Goal: Communication & Community: Answer question/provide support

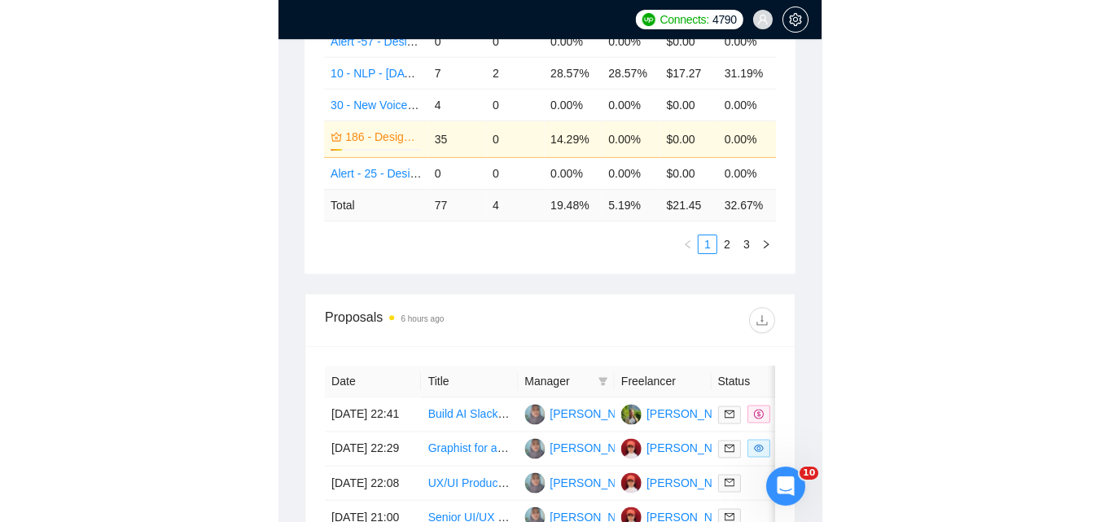
scroll to position [652, 0]
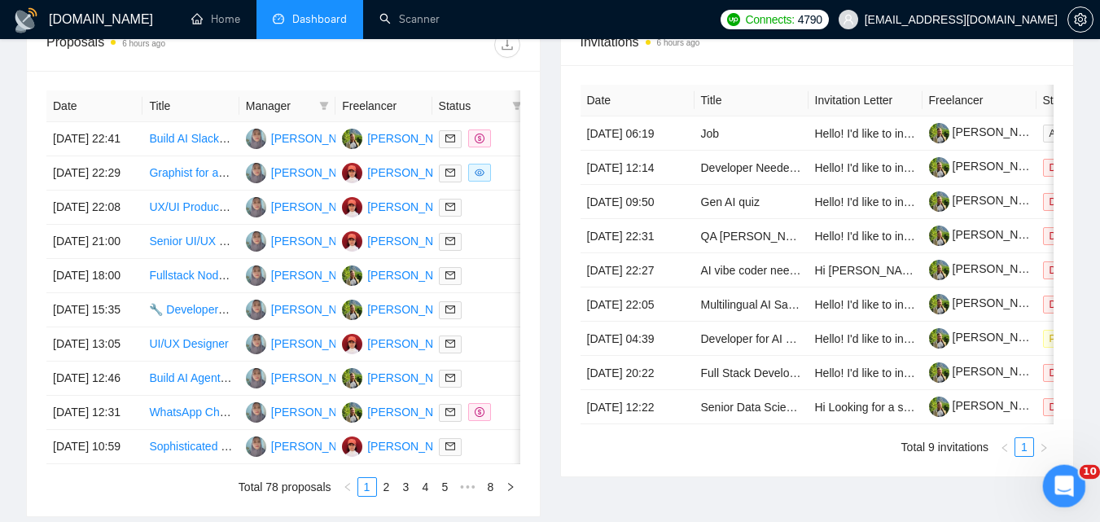
click at [542, 496] on div "Відкрити програму для спілкування Intercom" at bounding box center [1062, 484] width 54 height 54
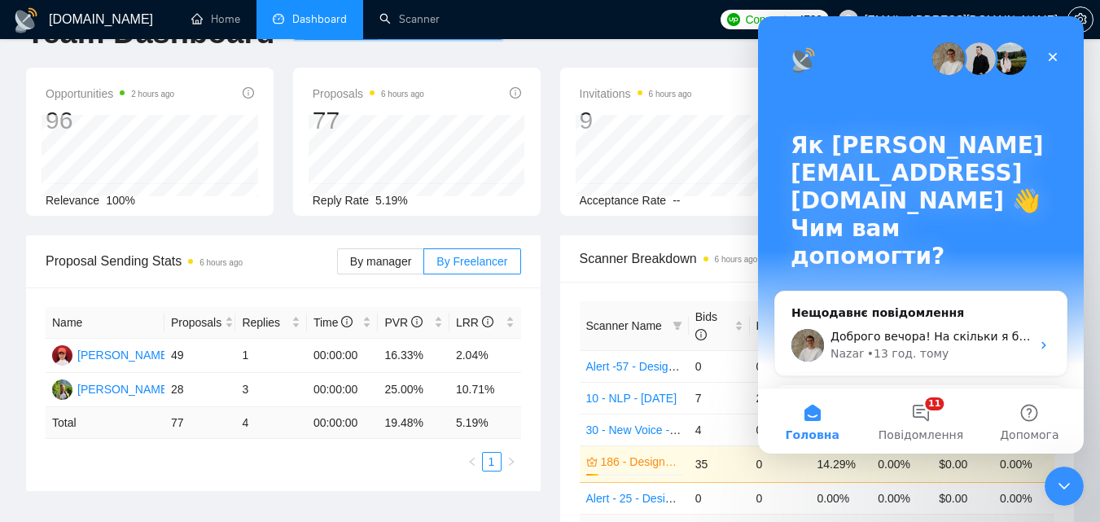
scroll to position [0, 0]
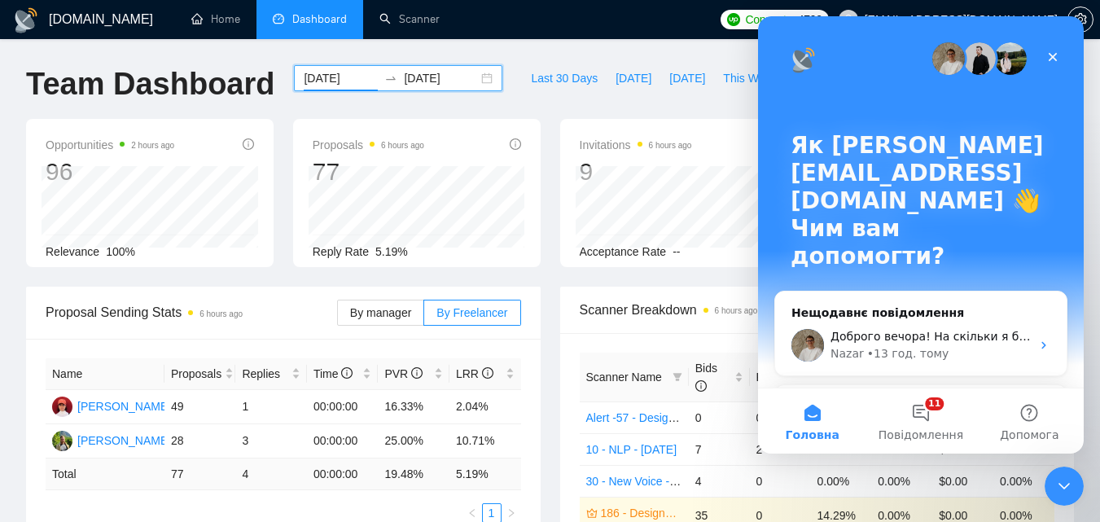
click at [429, 86] on input "[DATE]" at bounding box center [441, 78] width 74 height 18
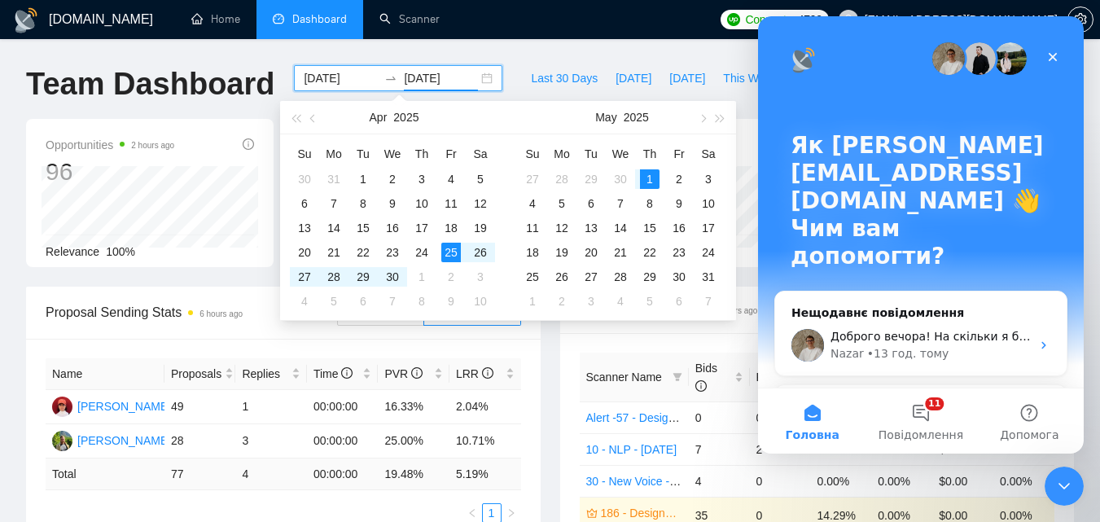
click at [336, 81] on input "[DATE]" at bounding box center [341, 78] width 74 height 18
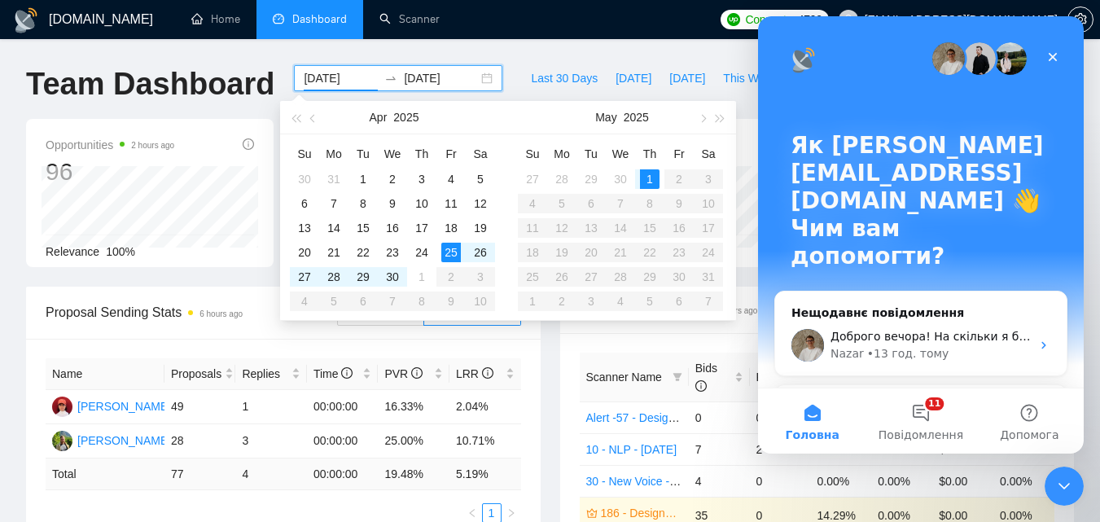
click at [404, 77] on input "[DATE]" at bounding box center [441, 78] width 74 height 18
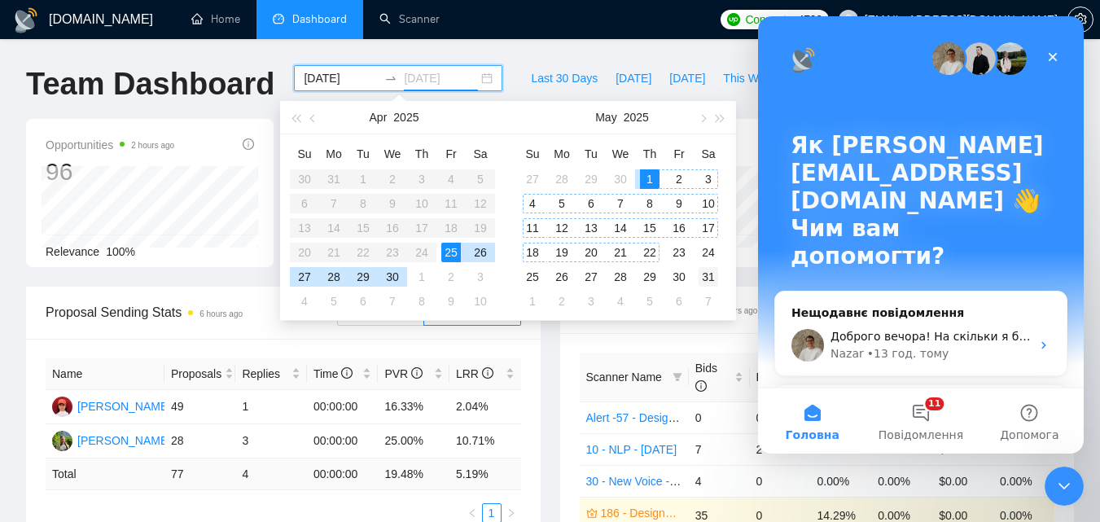
type input "[DATE]"
click at [542, 275] on div "31" at bounding box center [709, 277] width 20 height 20
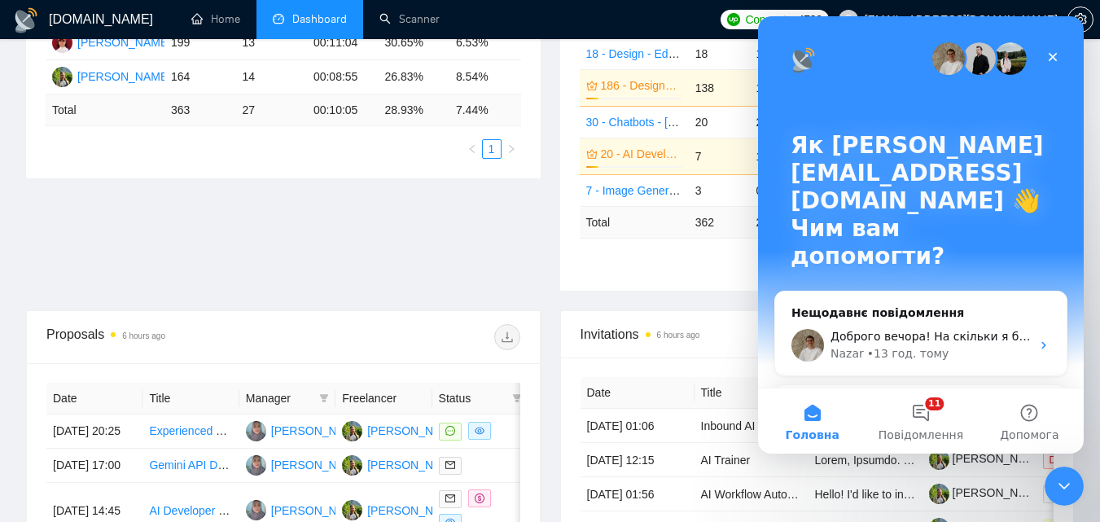
scroll to position [733, 0]
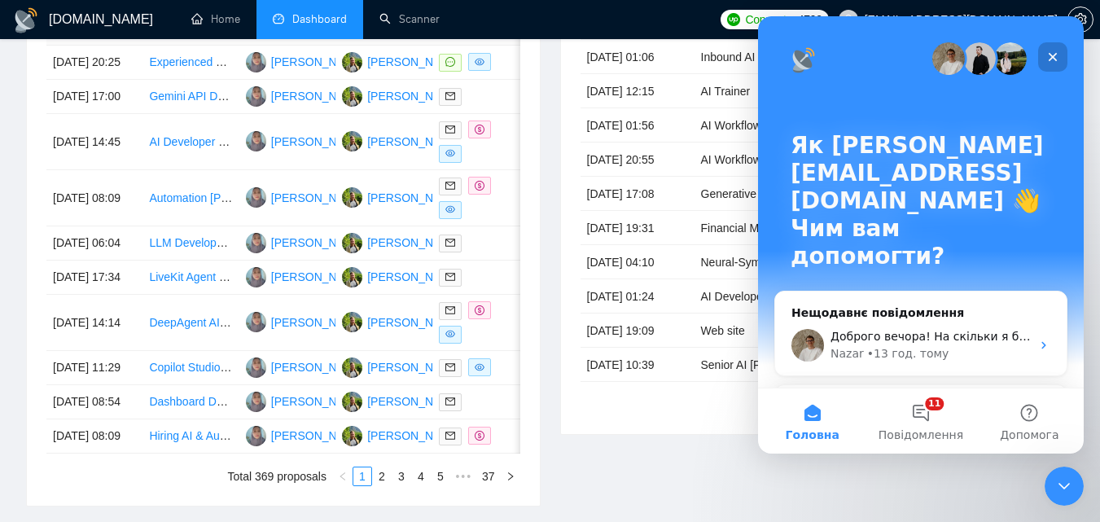
click at [542, 59] on icon "Закрити" at bounding box center [1053, 57] width 9 height 9
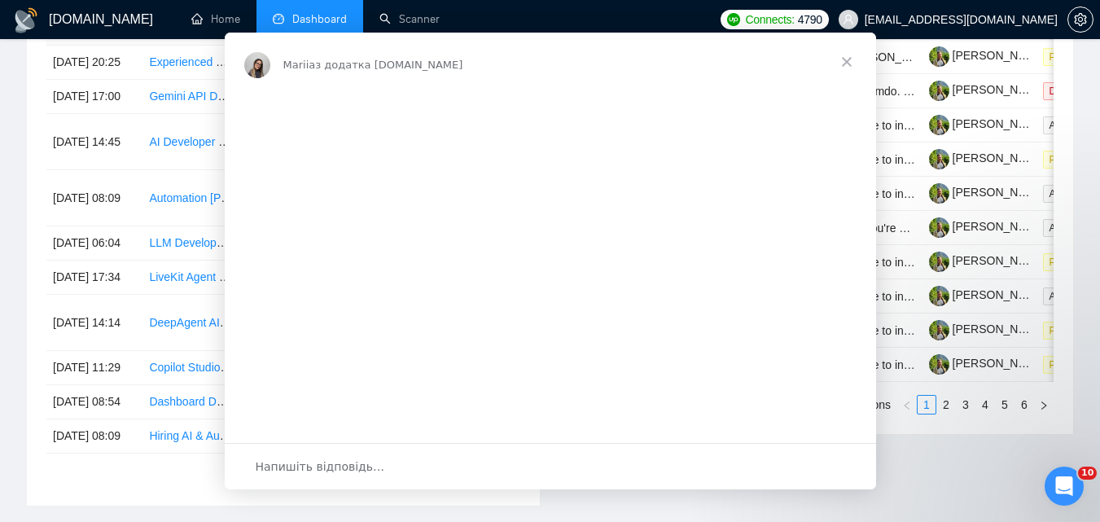
scroll to position [0, 0]
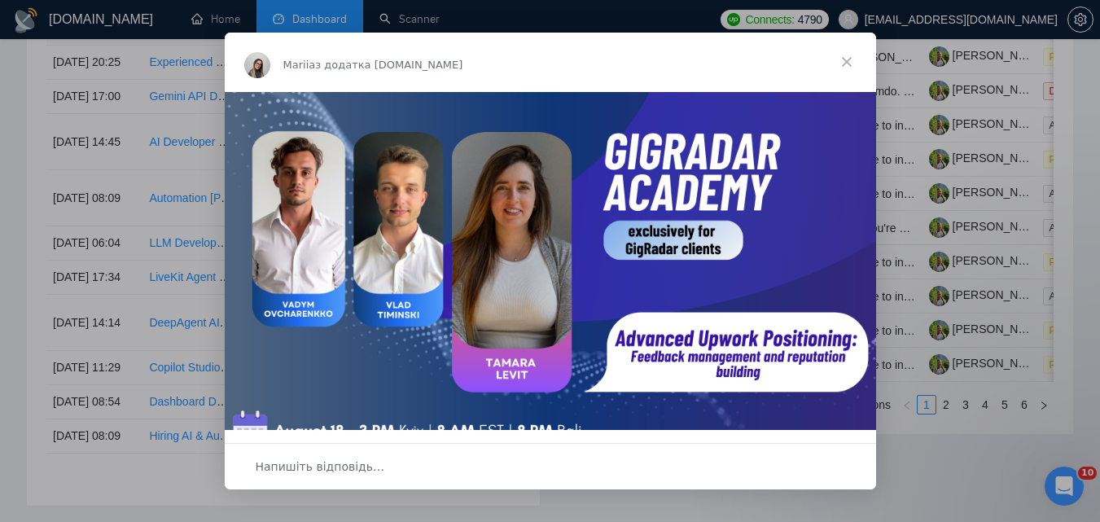
click at [542, 60] on span "Закрити" at bounding box center [847, 62] width 59 height 59
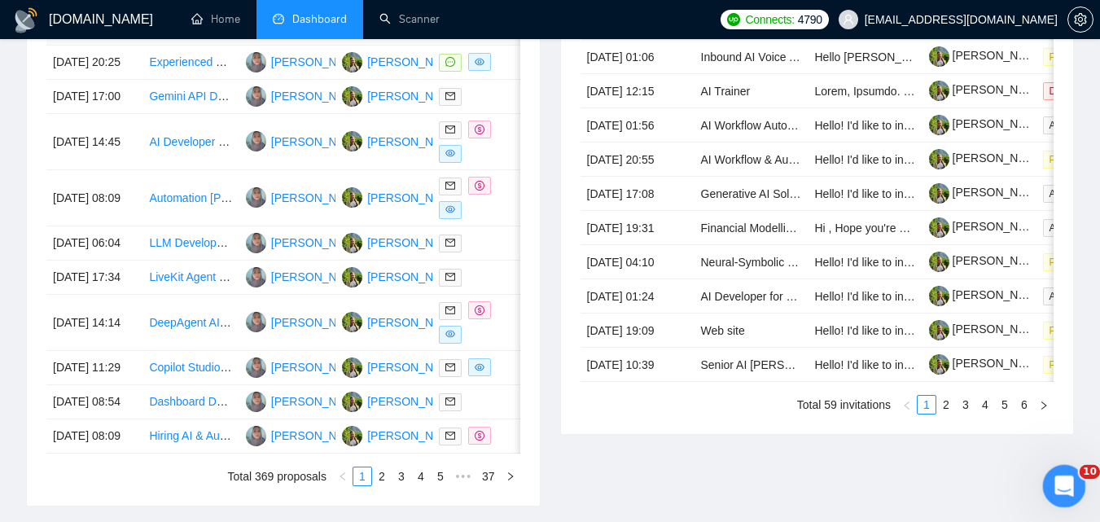
click at [542, 498] on div "Відкрити програму для спілкування Intercom" at bounding box center [1062, 484] width 54 height 54
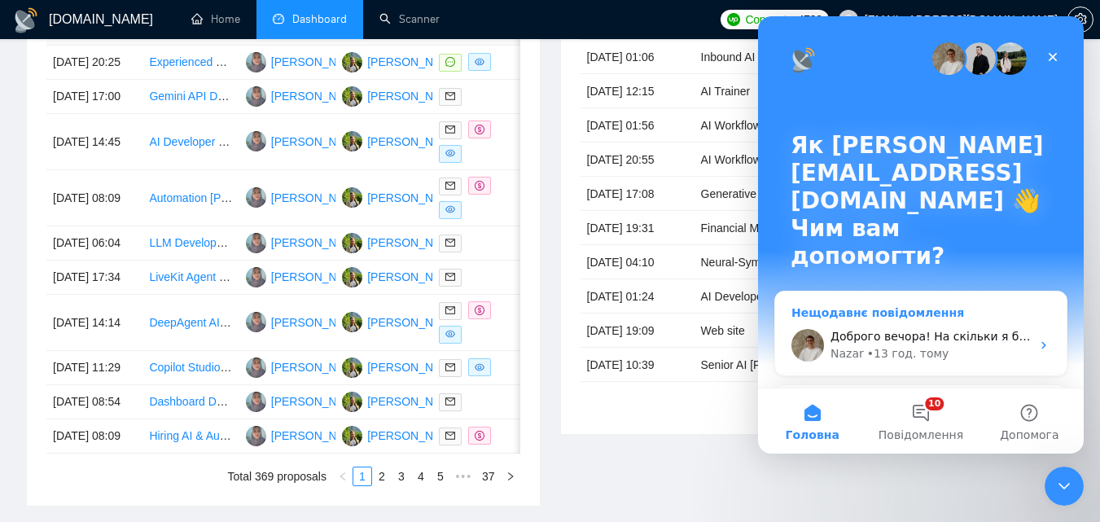
click at [542, 345] on div "[PERSON_NAME] • 13 год. тому" at bounding box center [931, 353] width 200 height 17
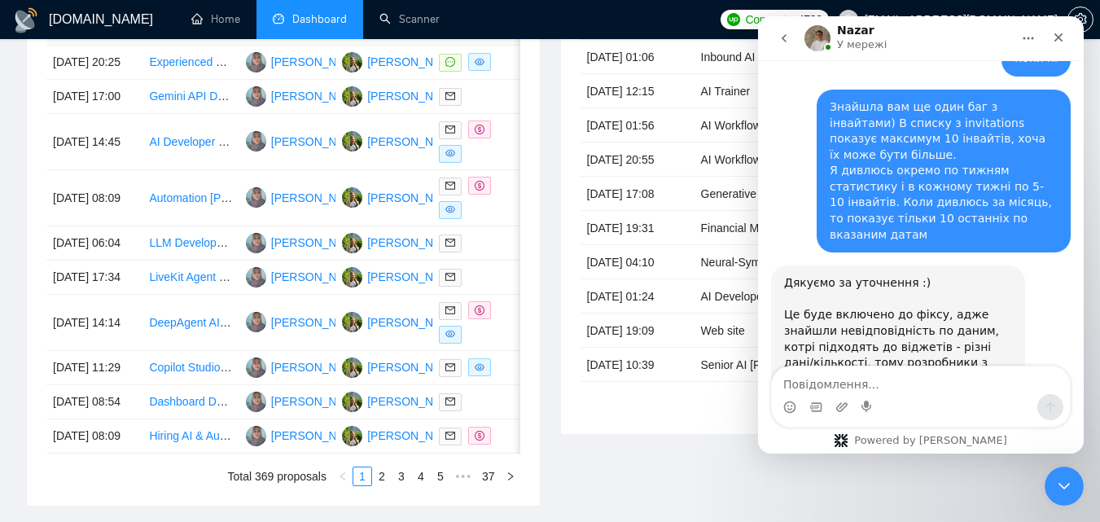
scroll to position [2773, 0]
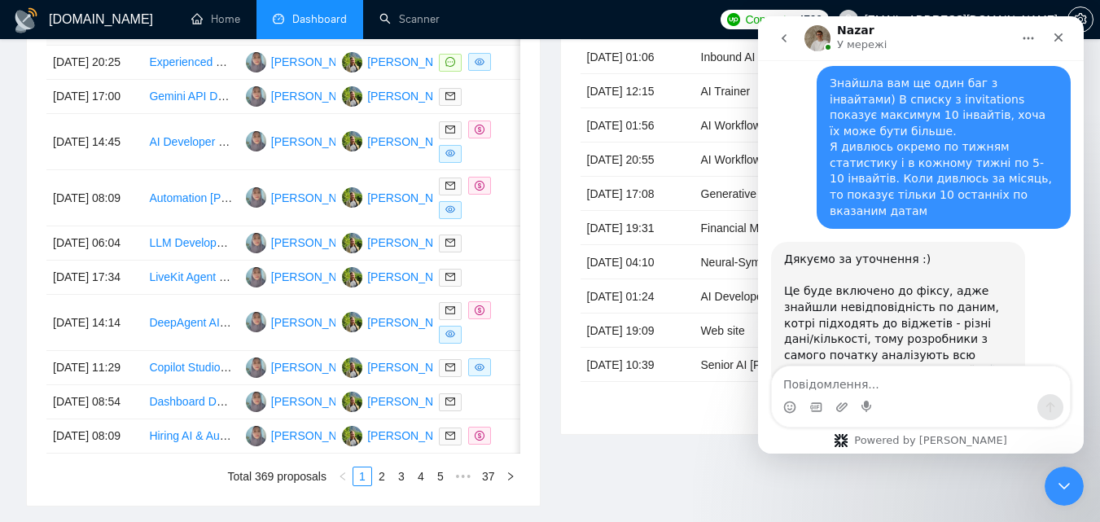
click at [542, 383] on textarea "Повідомлення..." at bounding box center [921, 381] width 298 height 28
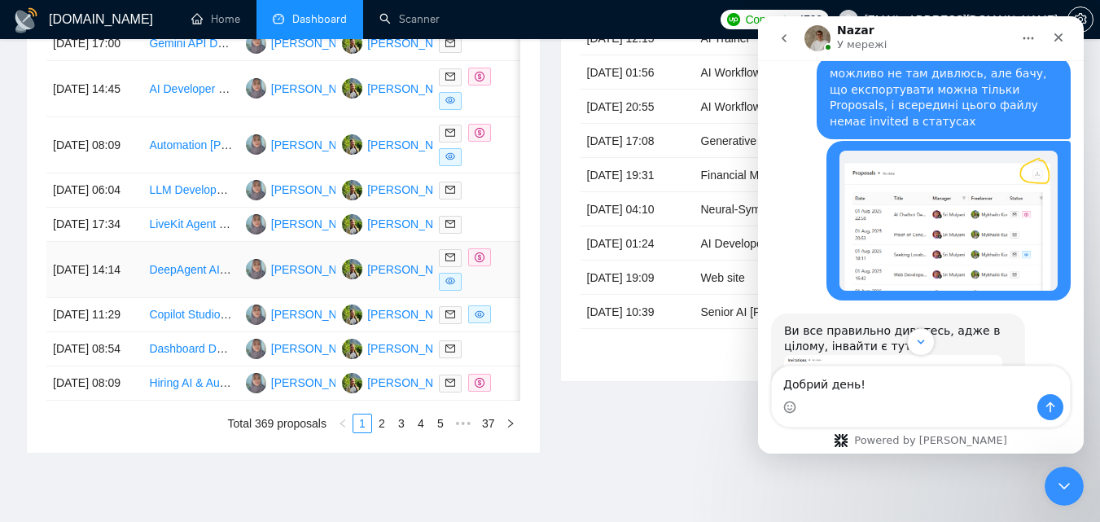
scroll to position [815, 0]
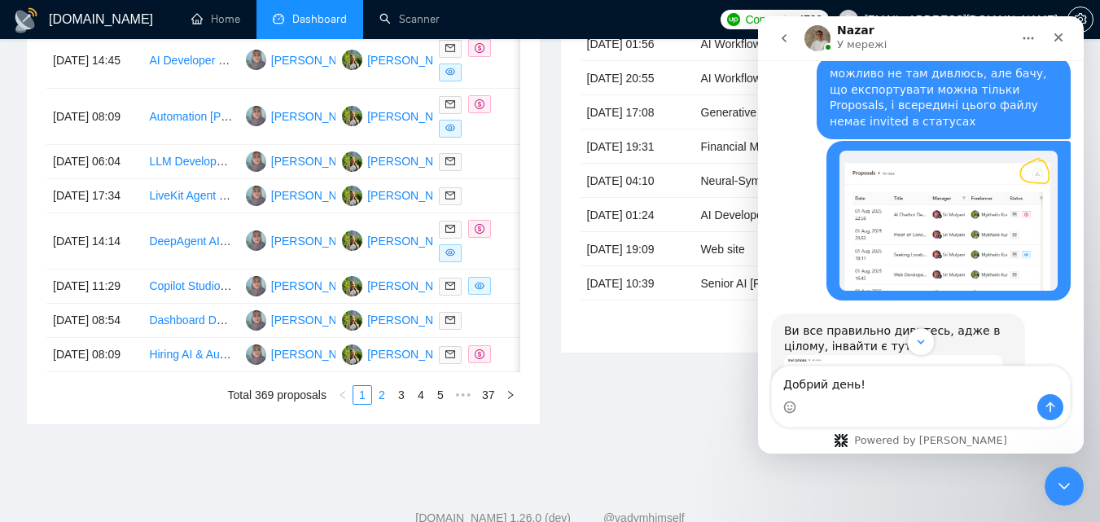
type textarea "Добрий день!"
click at [384, 404] on link "2" at bounding box center [382, 395] width 18 height 18
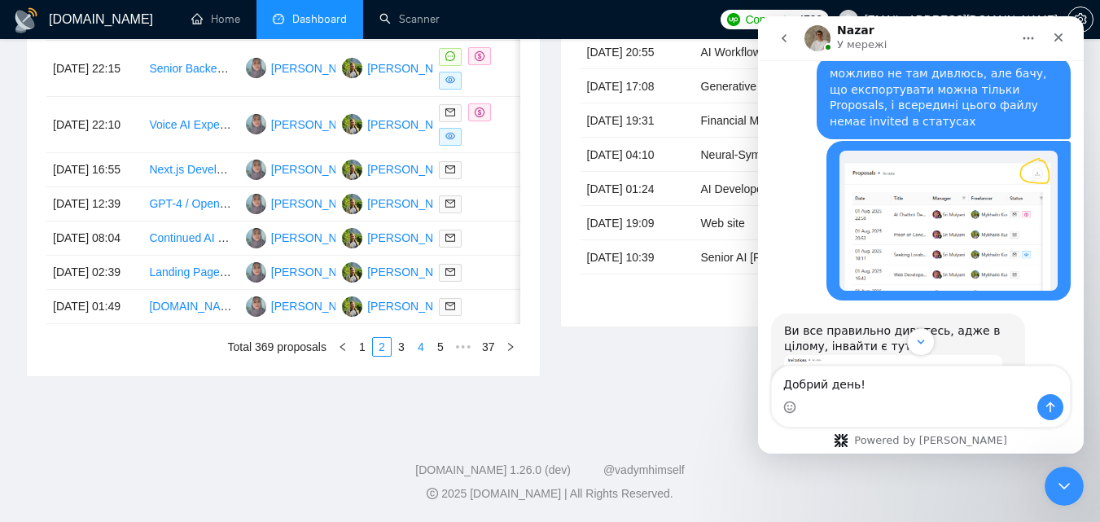
scroll to position [896, 0]
click at [397, 356] on link "3" at bounding box center [402, 347] width 18 height 18
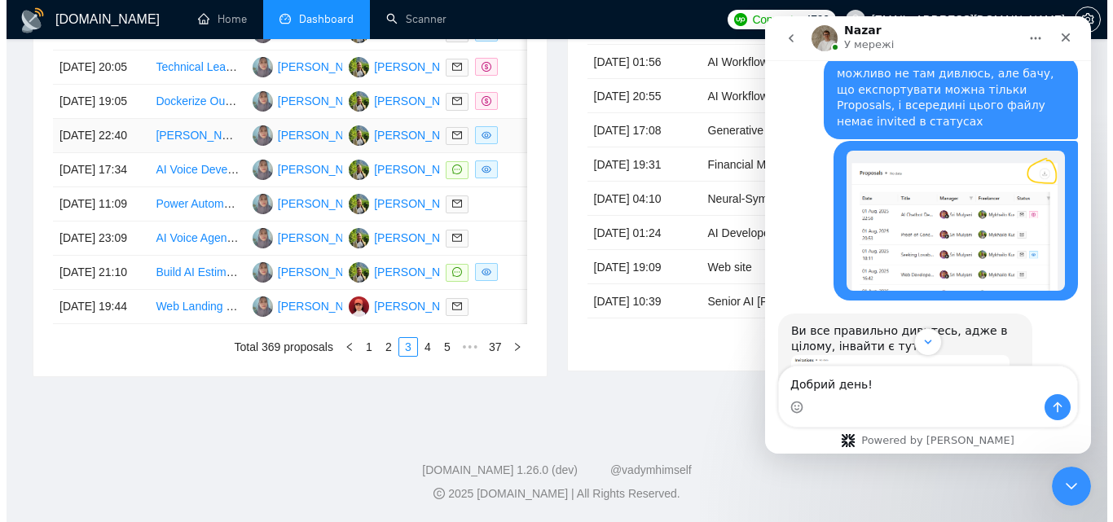
scroll to position [964, 0]
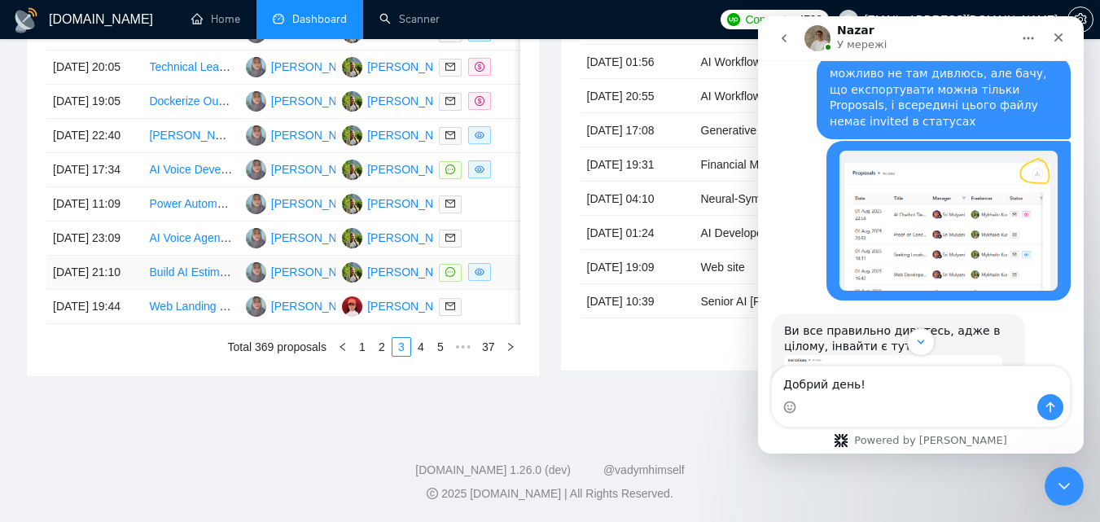
click at [135, 256] on td "[DATE] 21:10" at bounding box center [94, 273] width 96 height 34
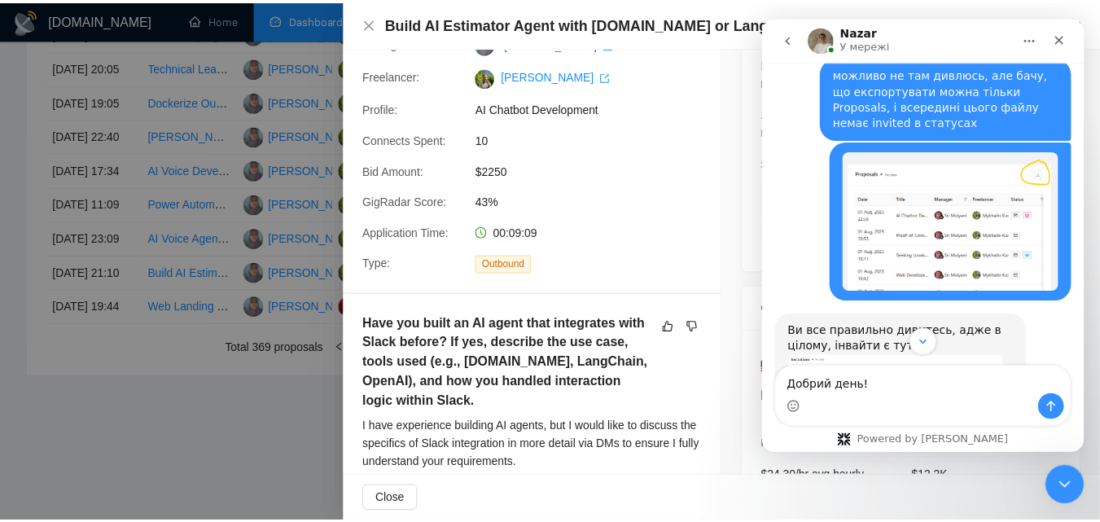
scroll to position [163, 0]
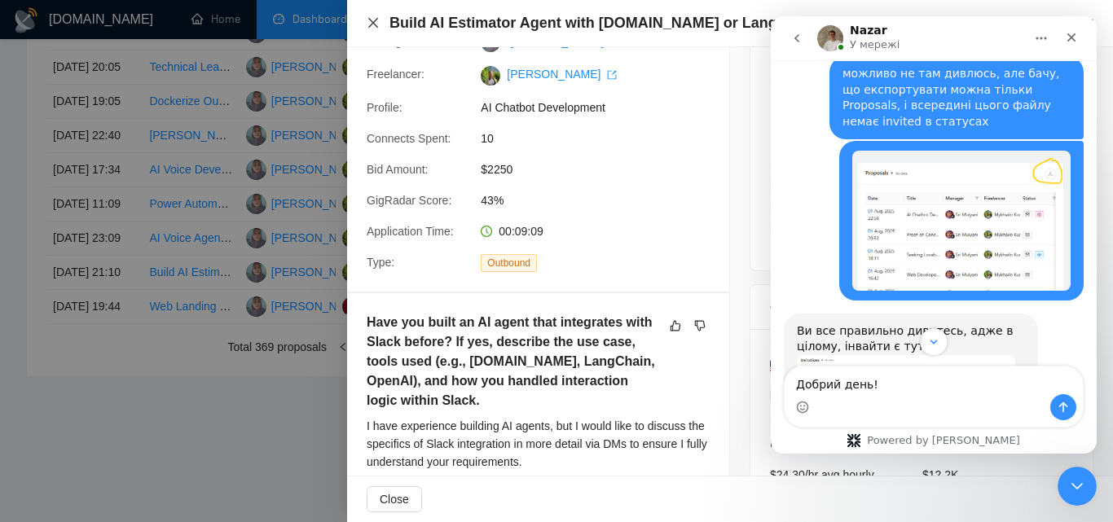
click at [375, 28] on icon "close" at bounding box center [373, 22] width 13 height 13
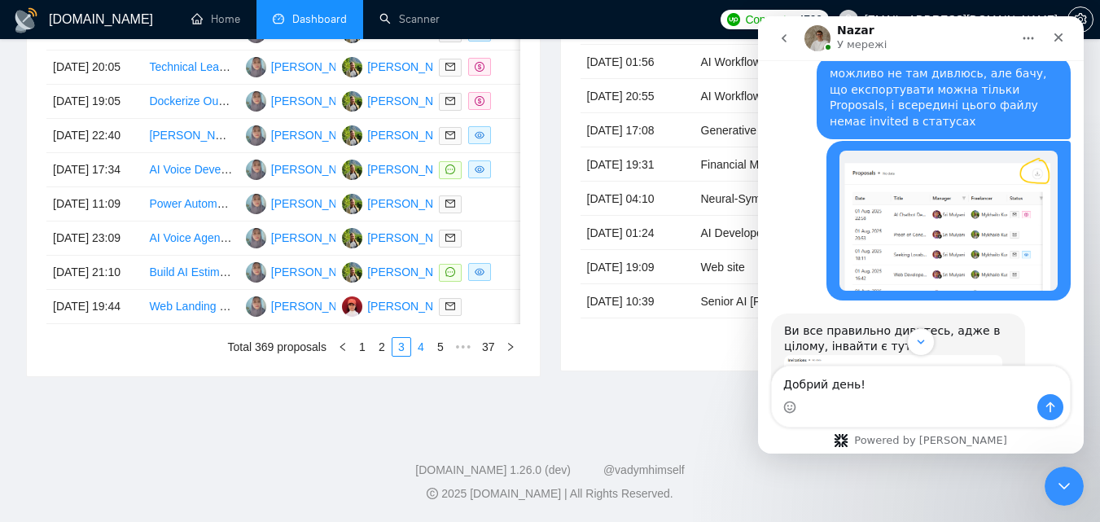
click at [425, 352] on link "4" at bounding box center [421, 347] width 18 height 18
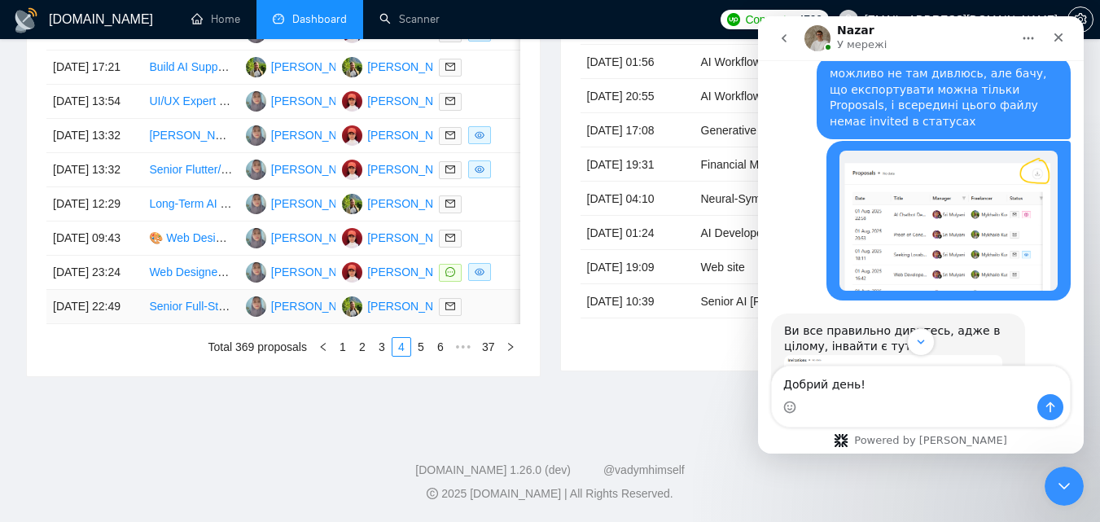
scroll to position [882, 0]
click at [422, 356] on link "5" at bounding box center [421, 347] width 18 height 18
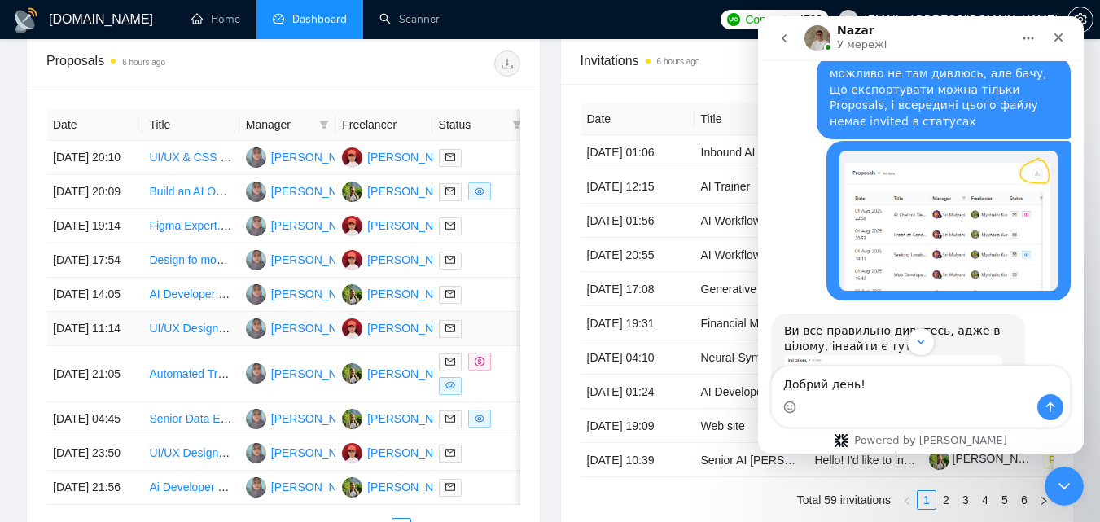
scroll to position [964, 0]
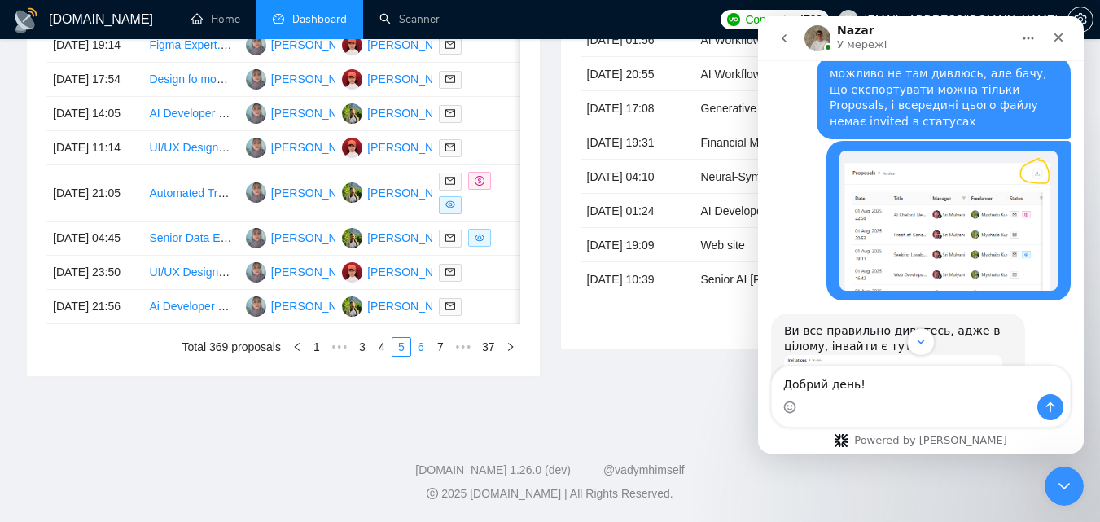
click at [423, 354] on link "6" at bounding box center [421, 347] width 18 height 18
click at [426, 356] on link "7" at bounding box center [421, 347] width 18 height 18
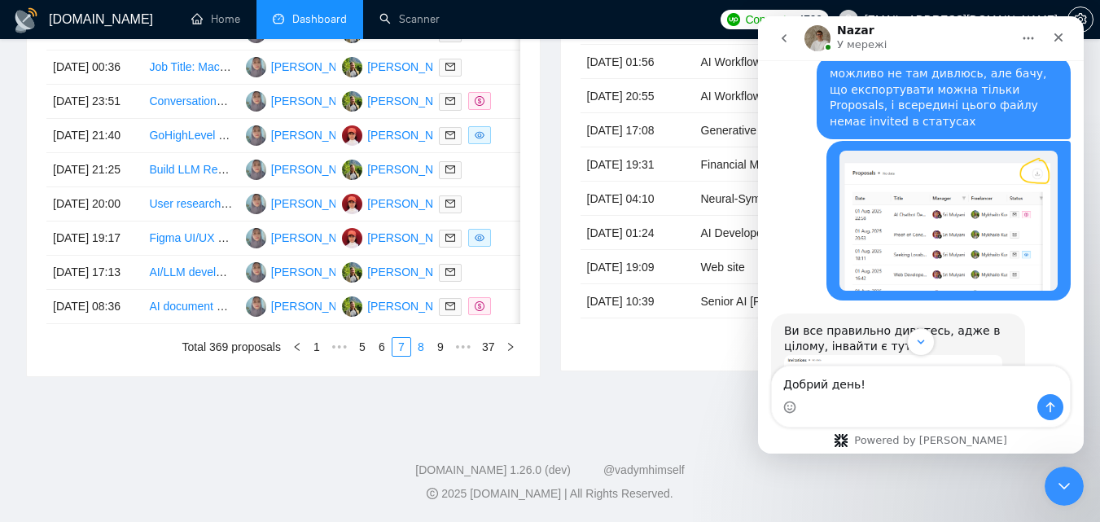
click at [425, 356] on link "8" at bounding box center [421, 347] width 18 height 18
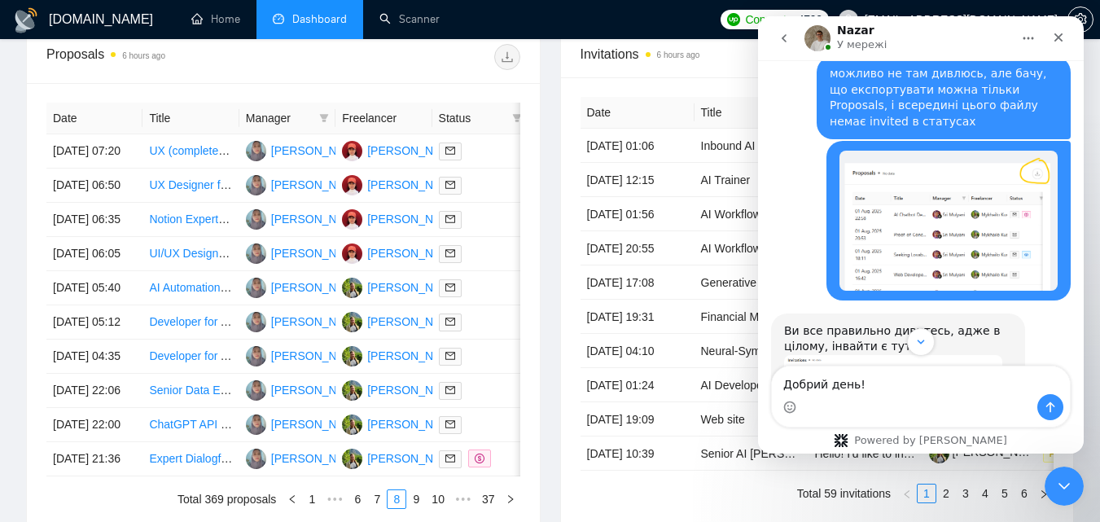
scroll to position [638, 0]
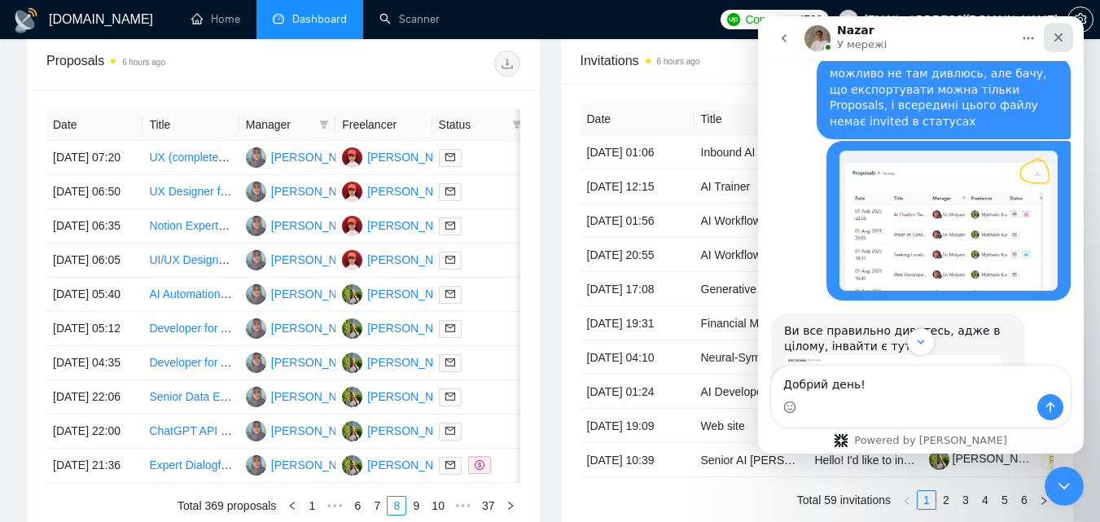
click at [542, 39] on div "Закрити" at bounding box center [1058, 37] width 29 height 29
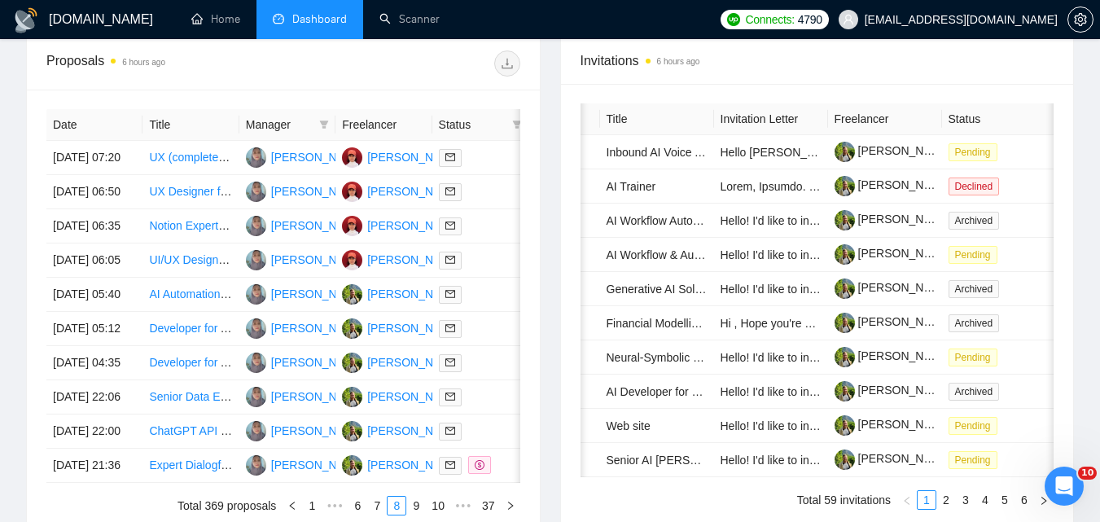
scroll to position [0, 96]
click at [542, 248] on link "AI Workflow & Automation [PERSON_NAME]" at bounding box center [719, 254] width 229 height 13
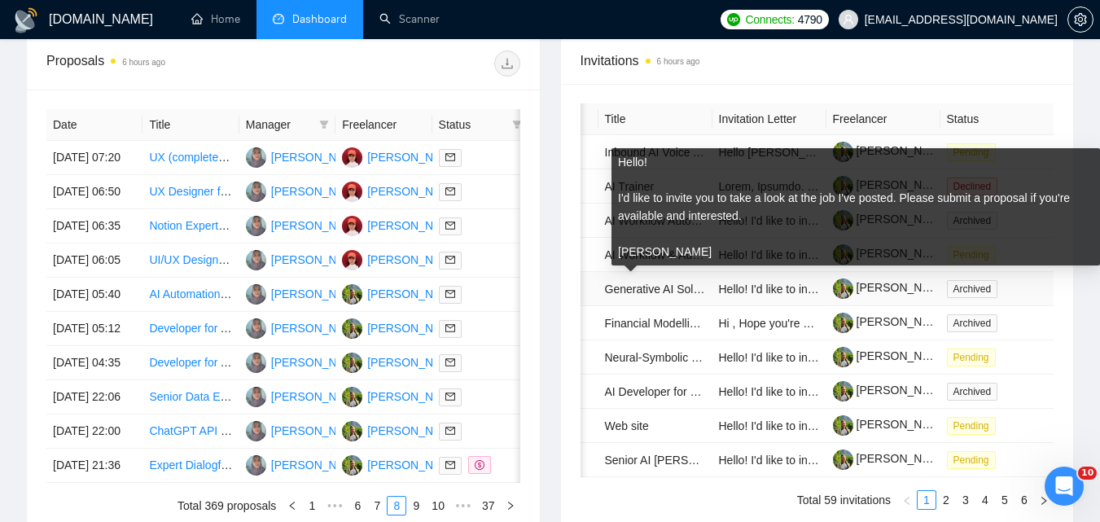
click at [542, 294] on span "Hello! I'd like to invite you to take a look at the job I've posted. Please sub…" at bounding box center [1073, 289] width 708 height 13
click at [542, 287] on span "Hello! I'd like to invite you to take a look at the job I've posted. Please sub…" at bounding box center [1073, 289] width 708 height 13
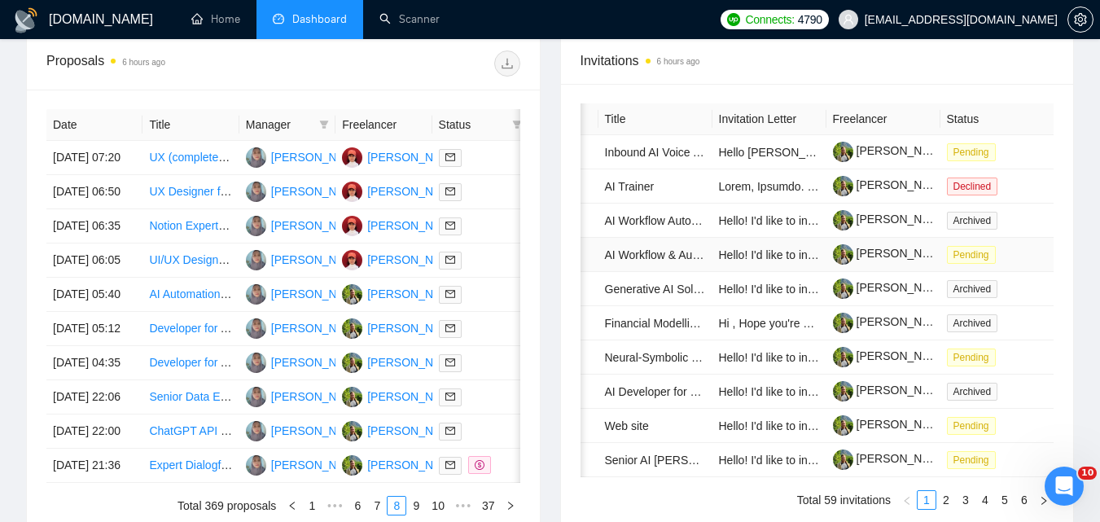
click at [542, 263] on td "Pending" at bounding box center [998, 255] width 114 height 34
click at [542, 249] on td "Pending" at bounding box center [998, 255] width 114 height 34
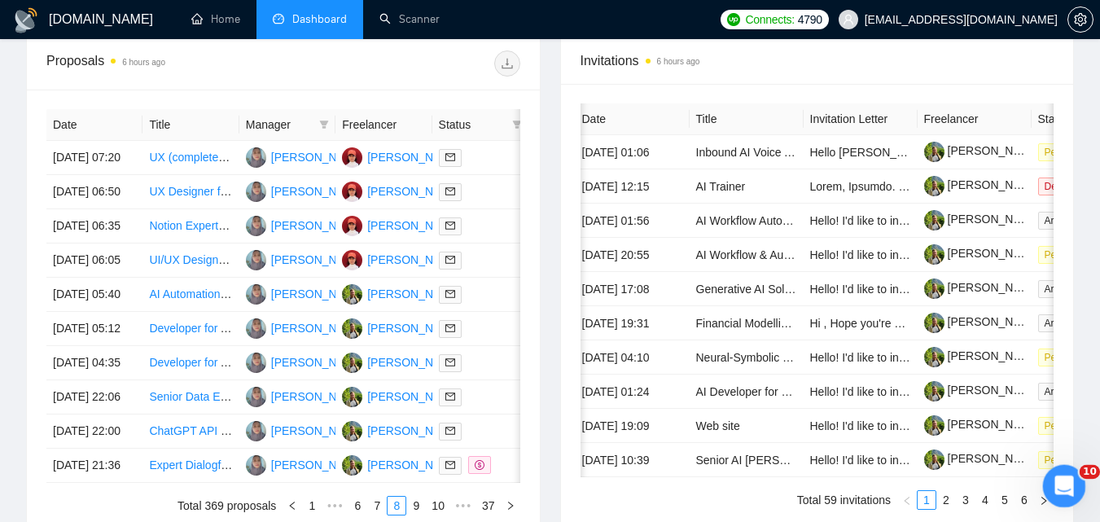
click at [542, 489] on icon "Відкрити програму для спілкування Intercom" at bounding box center [1062, 484] width 27 height 27
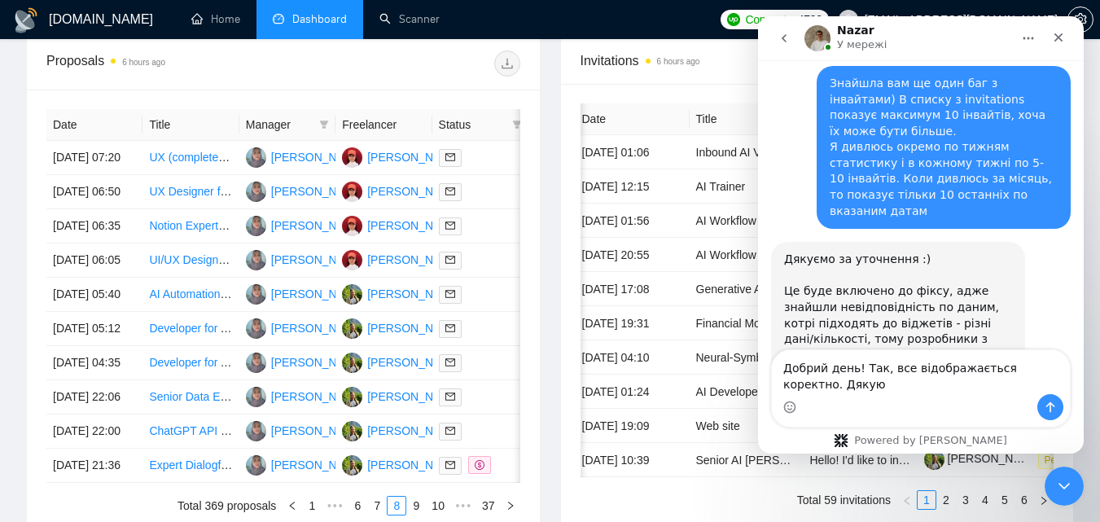
scroll to position [2789, 0]
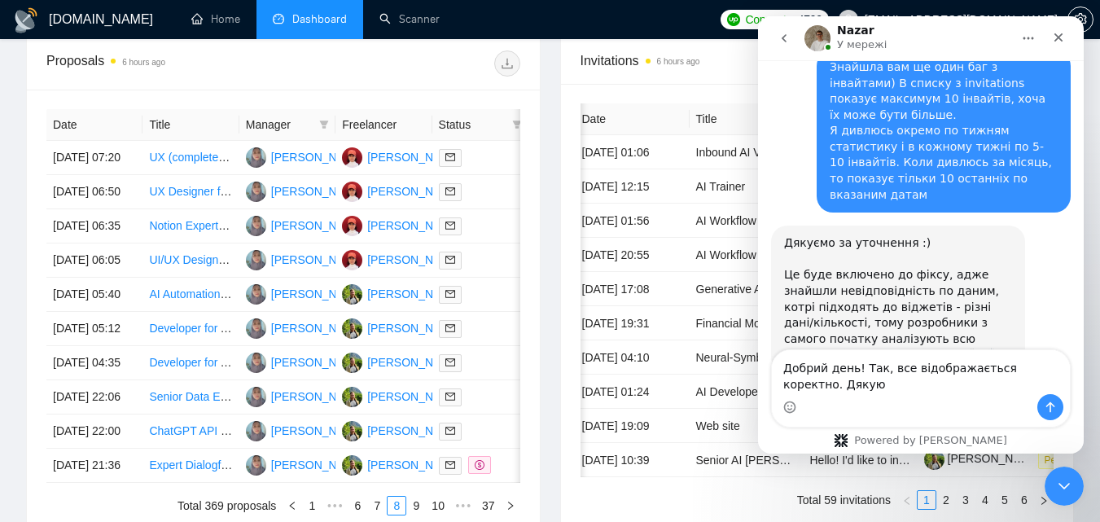
type textarea "Добрий день! Так, все відображається коректно. Дякую)"
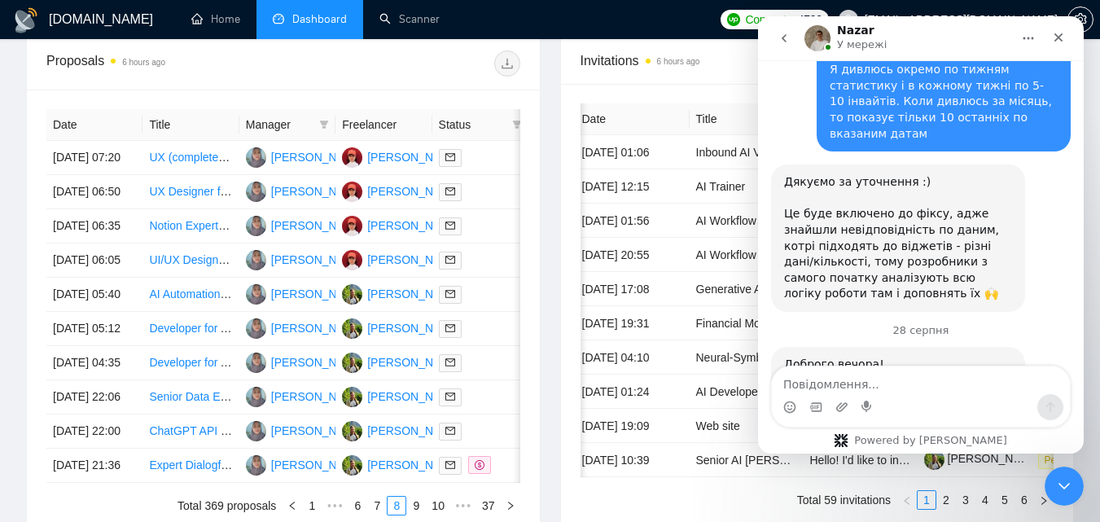
scroll to position [2859, 0]
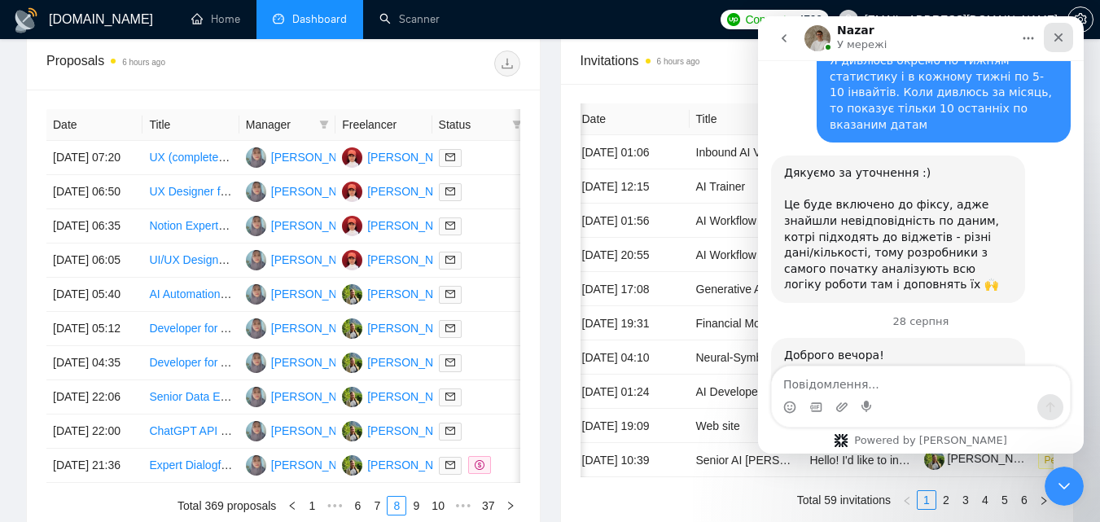
click at [542, 35] on icon "Закрити" at bounding box center [1058, 37] width 13 height 13
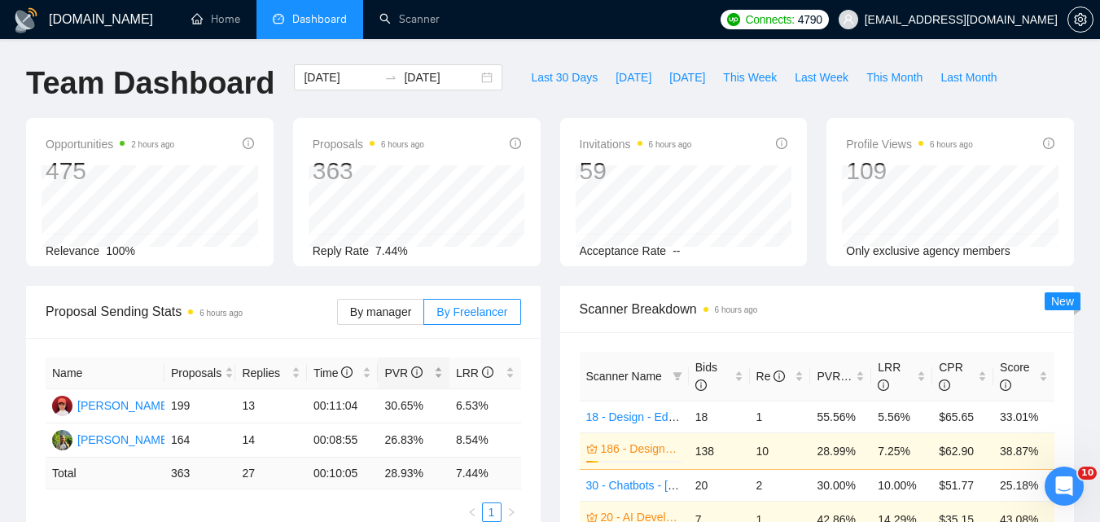
scroll to position [0, 0]
